Goal: Task Accomplishment & Management: Use online tool/utility

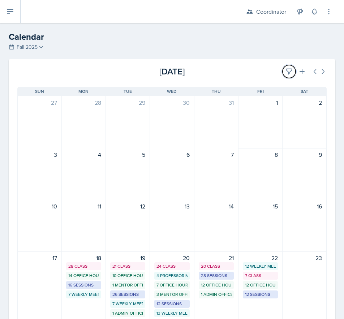
click at [285, 71] on icon at bounding box center [288, 71] width 7 height 7
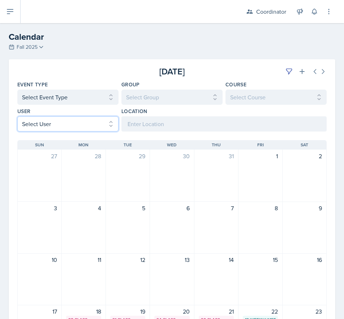
click at [36, 123] on select "Select User All [PERSON_NAME] [PERSON_NAME] [PERSON_NAME] [PERSON_NAME] [PERSON…" at bounding box center [67, 123] width 101 height 15
select select "1a6e82cf-f3e6-46cd-8485-7e499f5a3eab"
click at [17, 116] on select "Select User All [PERSON_NAME] [PERSON_NAME] [PERSON_NAME] [PERSON_NAME] [PERSON…" at bounding box center [67, 123] width 101 height 15
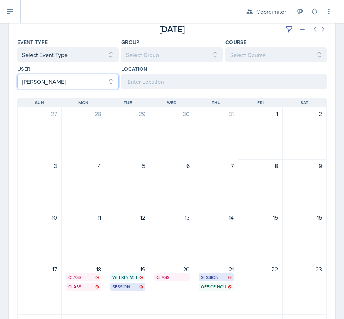
scroll to position [108, 0]
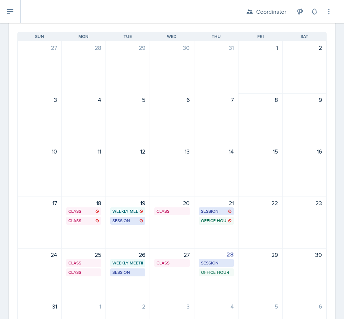
click at [225, 283] on div "28 Session BAB 222 2:30 PM - 3:30 PM Office Hour SSC 7:00 PM - 8:00 PM" at bounding box center [216, 274] width 44 height 52
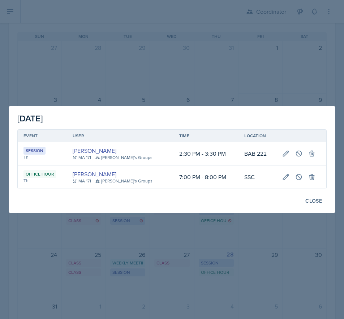
click at [146, 50] on div at bounding box center [172, 159] width 344 height 319
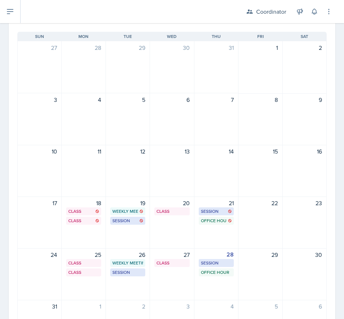
scroll to position [0, 0]
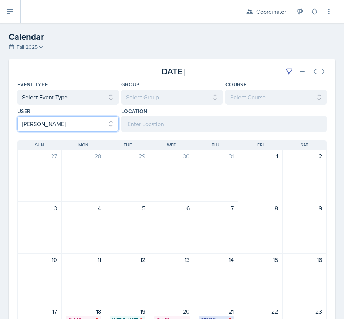
drag, startPoint x: 55, startPoint y: 124, endPoint x: 54, endPoint y: 127, distance: 3.7
click at [55, 124] on select "Select User All [PERSON_NAME] [PERSON_NAME] [PERSON_NAME] [PERSON_NAME] [PERSON…" at bounding box center [67, 123] width 101 height 15
select select
click at [17, 116] on select "Select User All [PERSON_NAME] [PERSON_NAME] [PERSON_NAME] [PERSON_NAME] [PERSON…" at bounding box center [67, 123] width 101 height 15
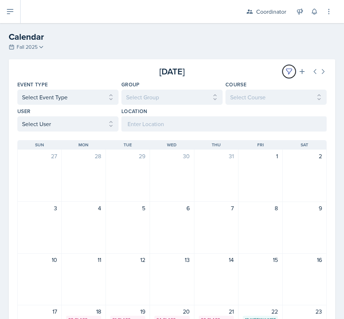
drag, startPoint x: 286, startPoint y: 73, endPoint x: 269, endPoint y: 73, distance: 16.3
click at [285, 73] on icon at bounding box center [288, 71] width 7 height 7
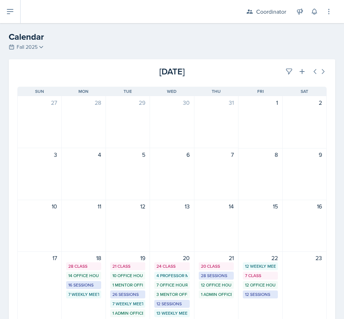
drag, startPoint x: 258, startPoint y: 73, endPoint x: 259, endPoint y: 48, distance: 25.3
click at [258, 71] on div "[DATE]" at bounding box center [275, 71] width 103 height 13
click at [259, 48] on div "Calendar Fall 2025 Fall 2025 Spring 2025 Fall 2024 Spring 2024 Fall 2023 Spring…" at bounding box center [172, 41] width 344 height 22
